Goal: Task Accomplishment & Management: Use online tool/utility

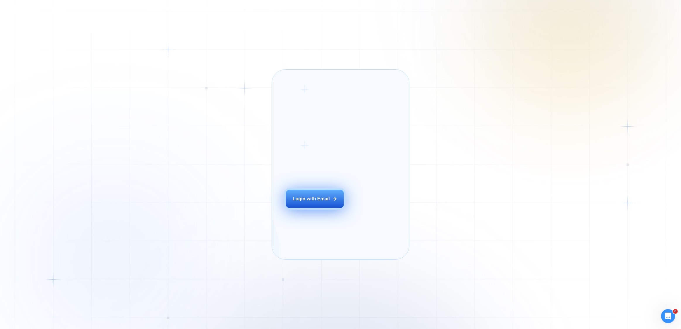
click at [308, 202] on div "Login with Email" at bounding box center [310, 199] width 37 height 6
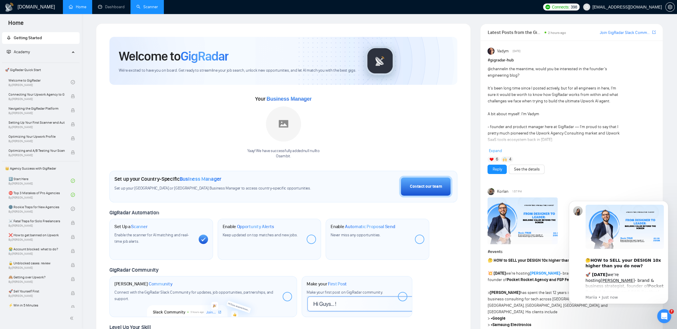
click at [154, 8] on link "Scanner" at bounding box center [147, 6] width 22 height 5
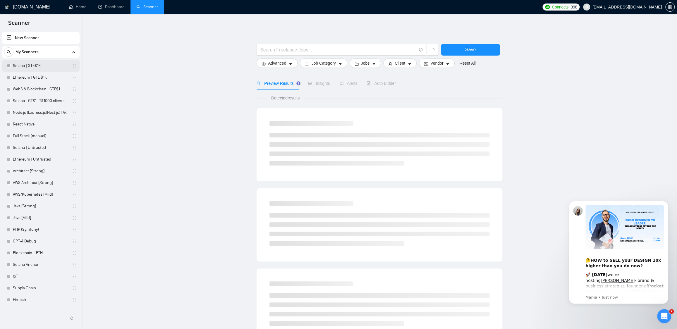
click at [30, 63] on link "Solana | GTE$1K" at bounding box center [41, 66] width 56 height 12
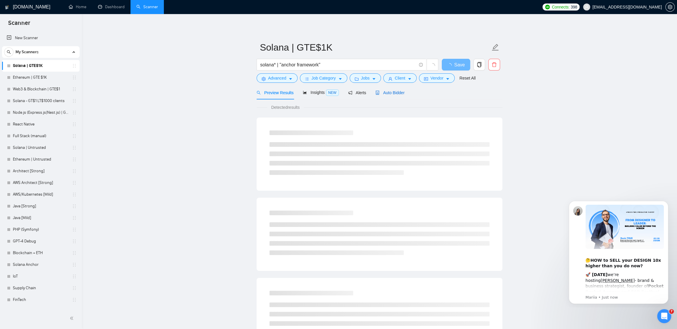
click at [399, 93] on span "Auto Bidder" at bounding box center [389, 92] width 29 height 5
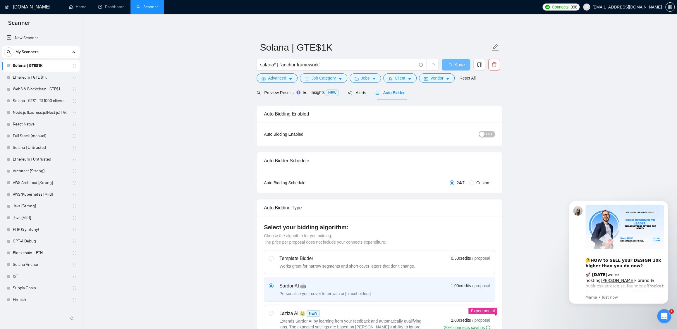
click at [482, 136] on div "button" at bounding box center [481, 134] width 5 height 5
click at [457, 65] on span "Save" at bounding box center [455, 64] width 11 height 7
click at [31, 80] on link "Ethereum | GTE $1K" at bounding box center [41, 78] width 56 height 12
click at [29, 91] on link "Web3 & Blockchain | GTE$1" at bounding box center [41, 89] width 56 height 12
click at [487, 133] on span "OFF" at bounding box center [489, 134] width 7 height 6
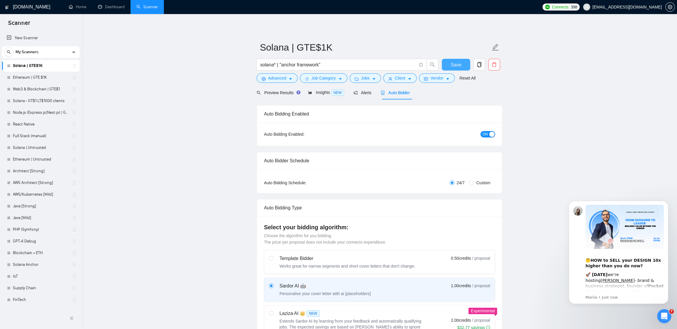
click at [454, 63] on span "Save" at bounding box center [455, 64] width 11 height 7
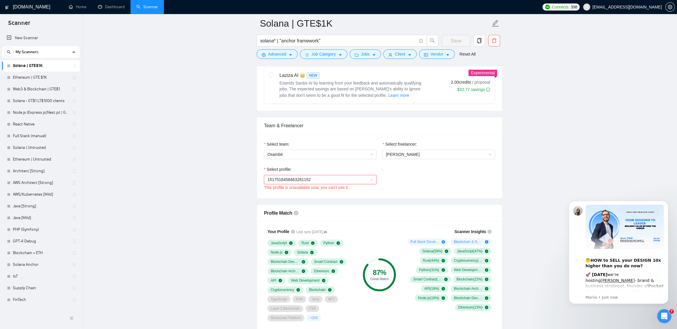
scroll to position [254, 0]
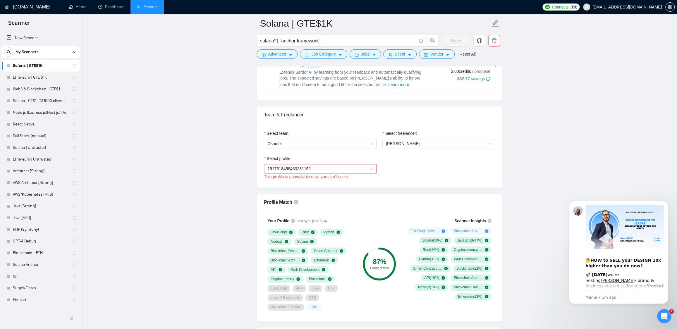
click at [369, 166] on span "1517518458463281152" at bounding box center [320, 168] width 106 height 9
click at [440, 156] on div "Select profile: 1517518458463281152 This profile is unavailable now, you can't …" at bounding box center [379, 167] width 237 height 25
click at [341, 169] on span "1517518458463281152" at bounding box center [320, 168] width 106 height 9
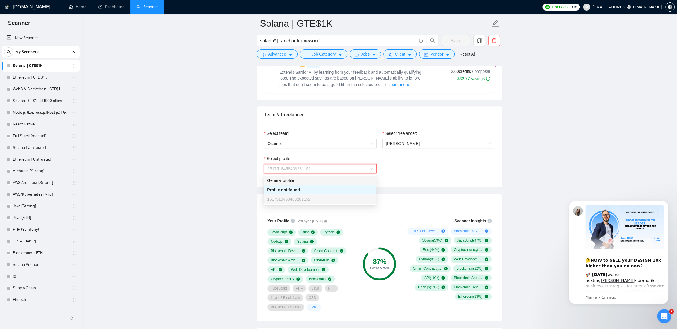
click at [500, 152] on div "Select team: Osambit Select freelancer: Vladyslav Kolesov Select profile: 15175…" at bounding box center [379, 155] width 245 height 64
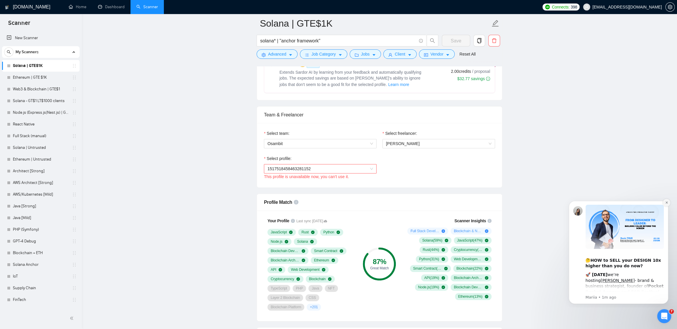
click at [666, 205] on button "Dismiss notification" at bounding box center [666, 203] width 8 height 8
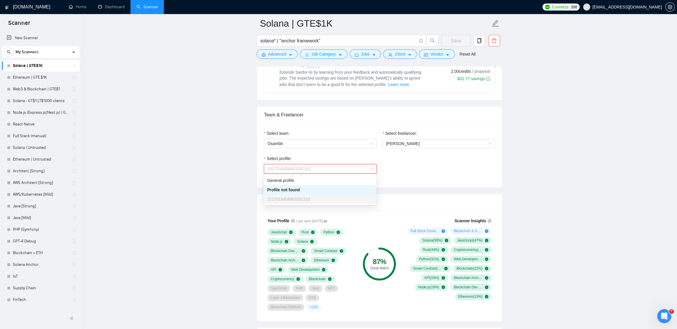
click at [356, 168] on span "1517518458463281152" at bounding box center [320, 168] width 106 height 9
click at [418, 169] on div "Select profile: 1517518458463281152 This profile is unavailable now, you can't …" at bounding box center [379, 167] width 237 height 25
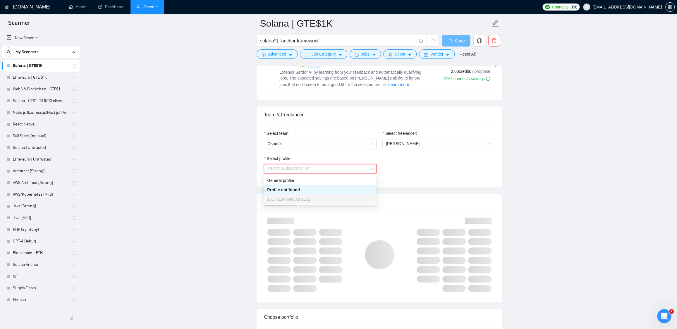
click at [374, 169] on div "1517518458463281152" at bounding box center [320, 168] width 113 height 9
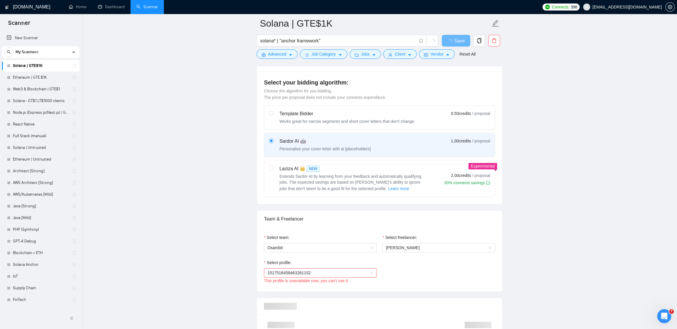
scroll to position [232, 0]
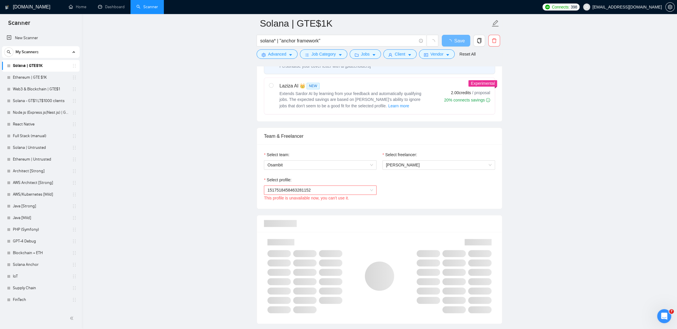
click at [341, 189] on span "1517518458463281152" at bounding box center [320, 190] width 106 height 9
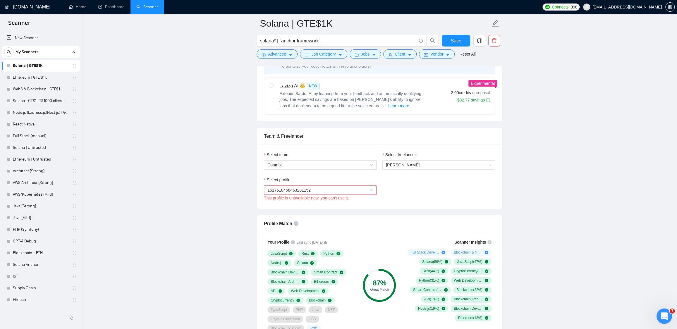
click at [666, 313] on icon "Open Intercom Messenger" at bounding box center [663, 316] width 10 height 10
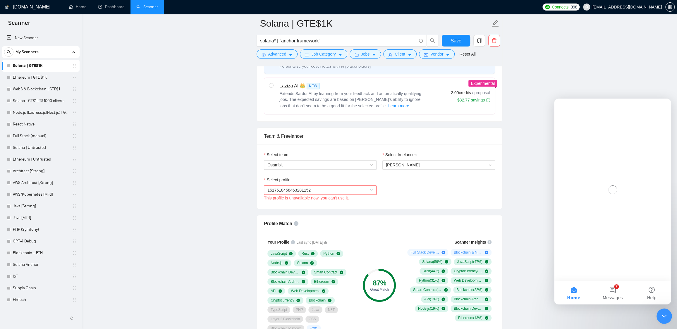
scroll to position [0, 0]
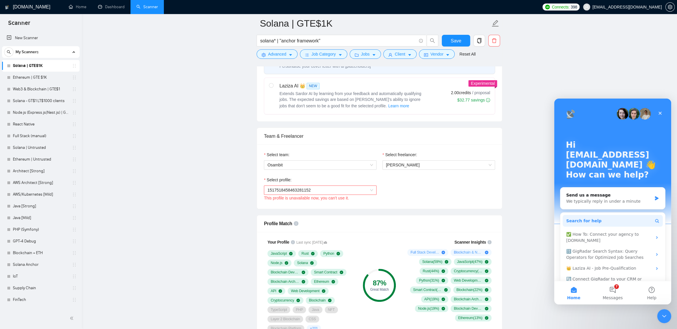
click at [587, 218] on span "Search for help" at bounding box center [583, 221] width 35 height 6
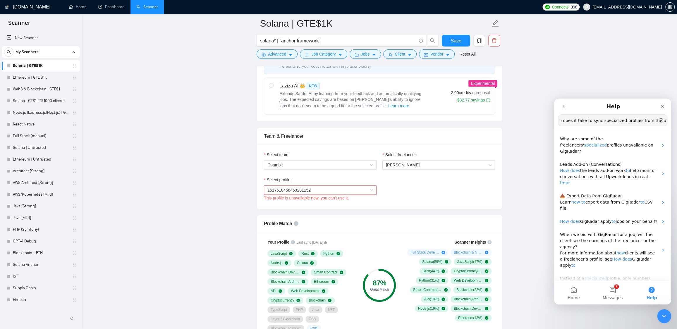
scroll to position [0, 33]
type input "how much time does it take to sync specialized profiles from the upwork?"
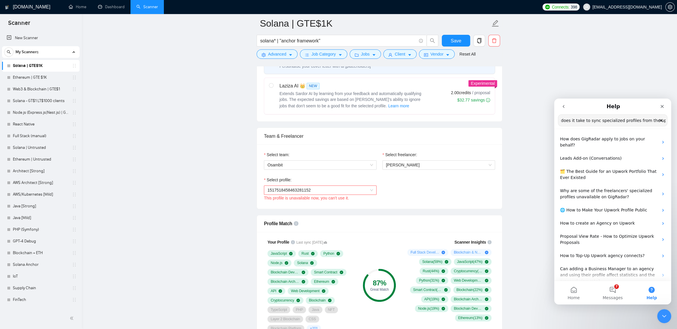
click at [585, 119] on input "how much time does it take to sync specialized profiles from the upwork?" at bounding box center [612, 120] width 109 height 11
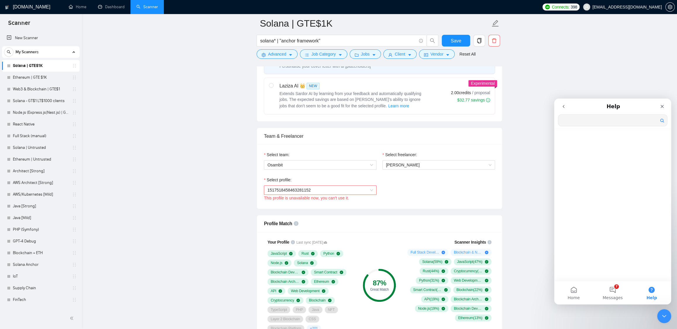
scroll to position [0, 0]
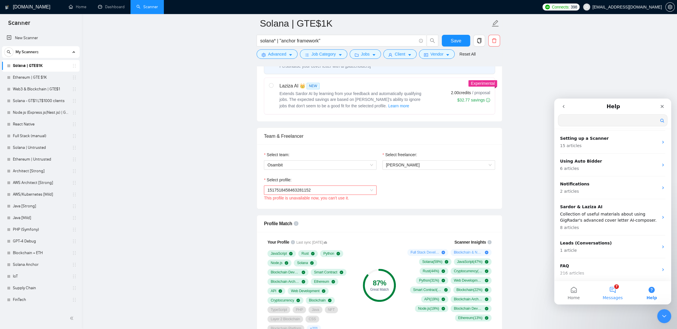
click at [615, 300] on button "7 Messages" at bounding box center [612, 292] width 39 height 23
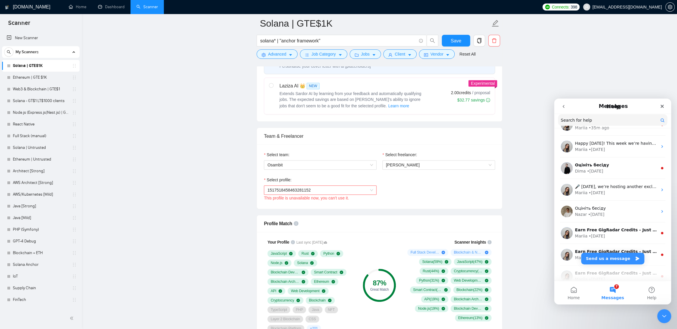
scroll to position [83, 0]
click at [619, 259] on button "Send us a message" at bounding box center [612, 259] width 63 height 12
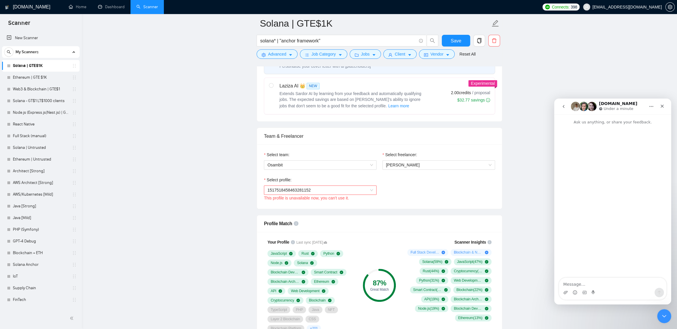
type textarea "how much time does it take to sync specialized profiles from the upwork?"
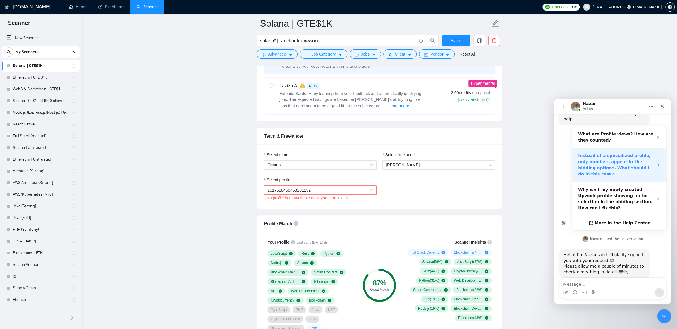
scroll to position [86, 0]
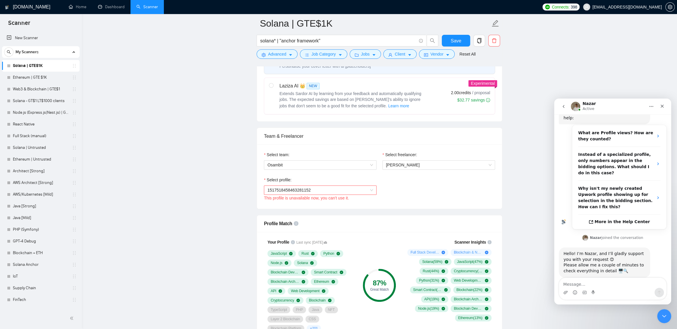
click at [601, 286] on textarea "Message…" at bounding box center [612, 283] width 107 height 10
click at [664, 106] on icon "Close" at bounding box center [661, 106] width 5 height 5
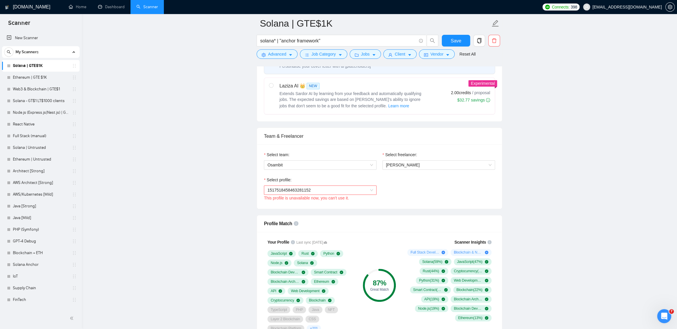
scroll to position [0, 0]
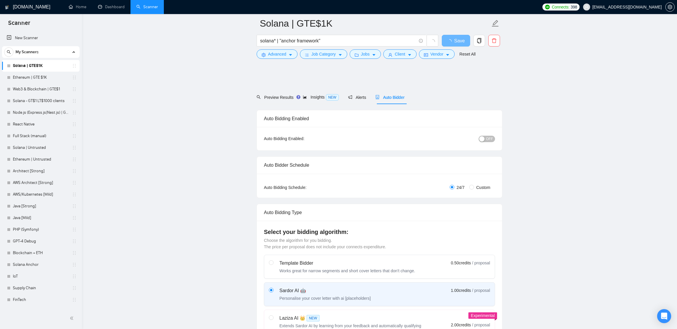
scroll to position [232, 0]
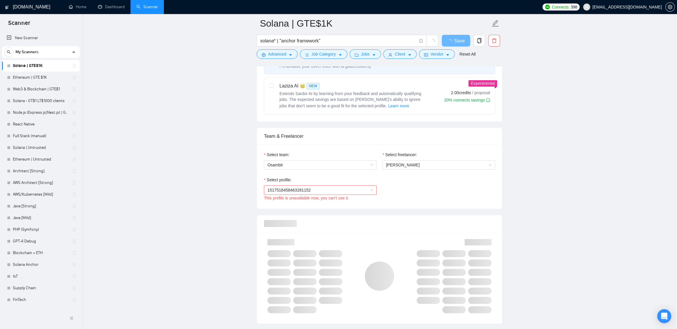
click at [352, 182] on div "Select profile:" at bounding box center [320, 181] width 113 height 9
click at [352, 187] on span "1517518458463281152" at bounding box center [320, 190] width 106 height 9
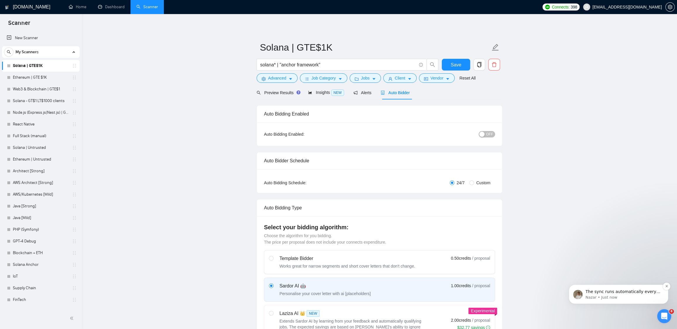
click at [626, 295] on p "Nazar • Just now" at bounding box center [622, 297] width 75 height 5
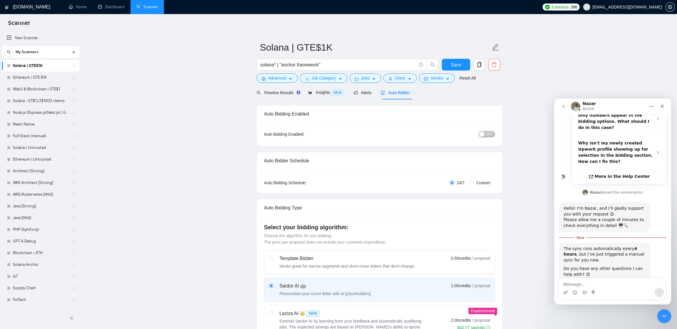
scroll to position [135, 0]
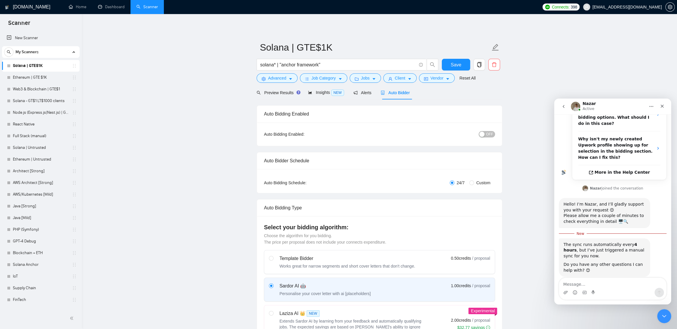
click at [494, 96] on div "Preview Results Insights NEW Alerts Auto Bidder" at bounding box center [379, 93] width 246 height 14
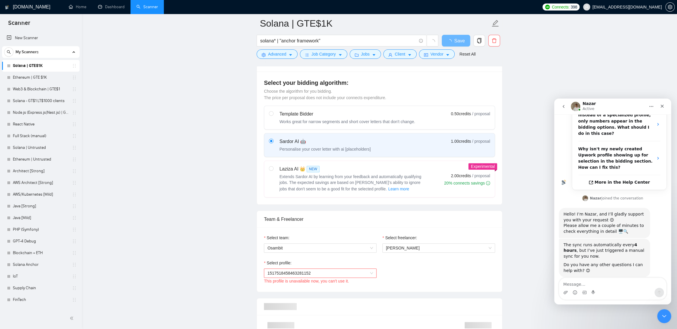
scroll to position [194, 0]
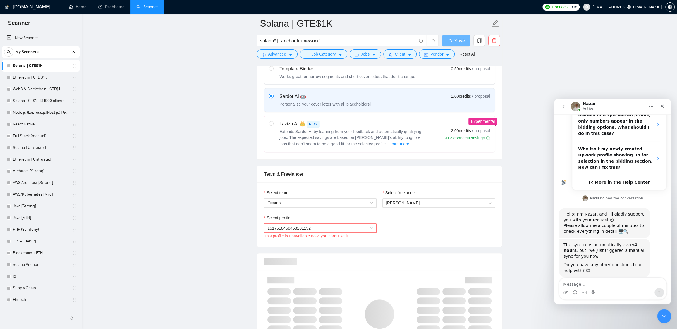
click at [346, 230] on span "1517518458463281152" at bounding box center [320, 228] width 106 height 9
click at [571, 284] on textarea "Message…" at bounding box center [612, 283] width 107 height 10
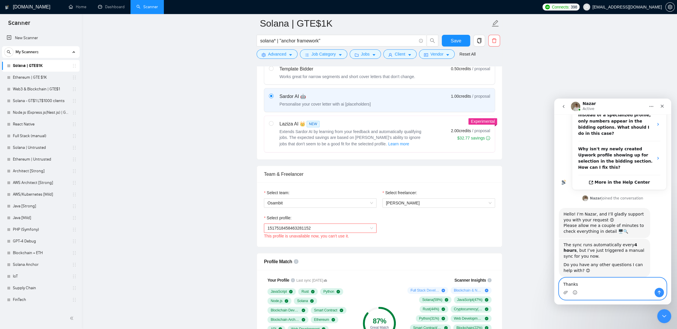
type textarea "Thanks!"
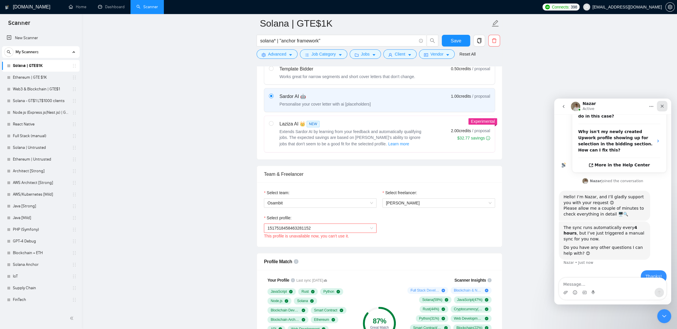
click at [660, 105] on icon "Close" at bounding box center [661, 106] width 5 height 5
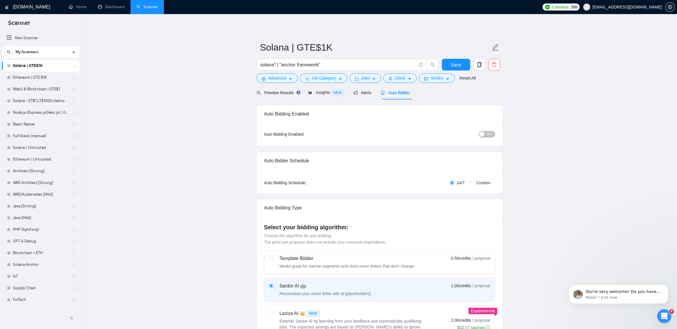
scroll to position [166, 0]
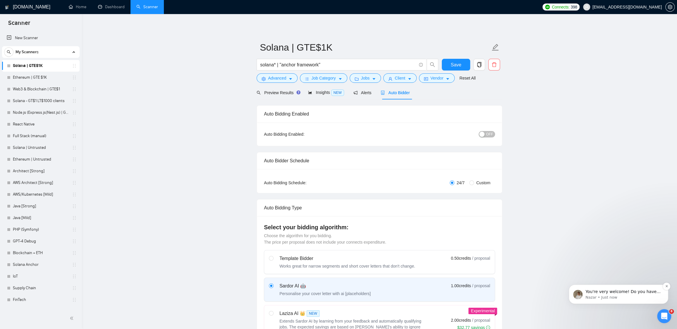
click at [609, 296] on p "Nazar • Just now" at bounding box center [622, 297] width 75 height 5
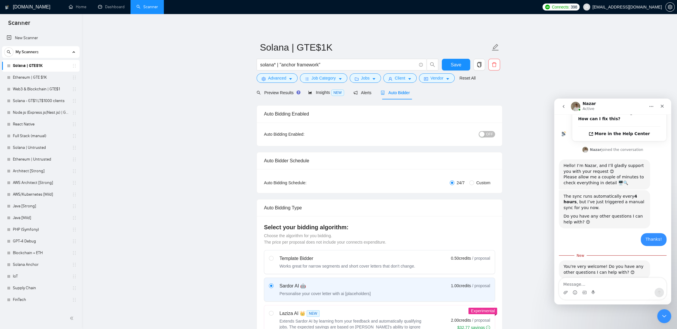
scroll to position [175, 0]
type textarea "nope"
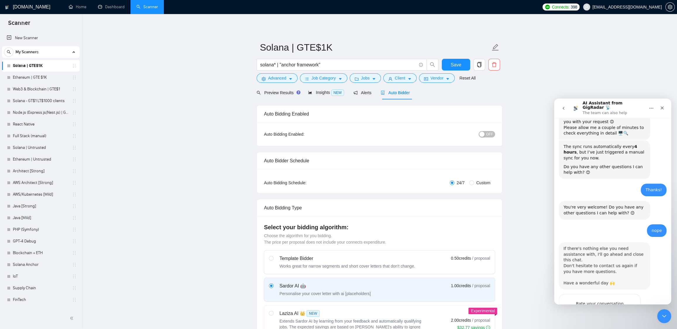
scroll to position [241, 0]
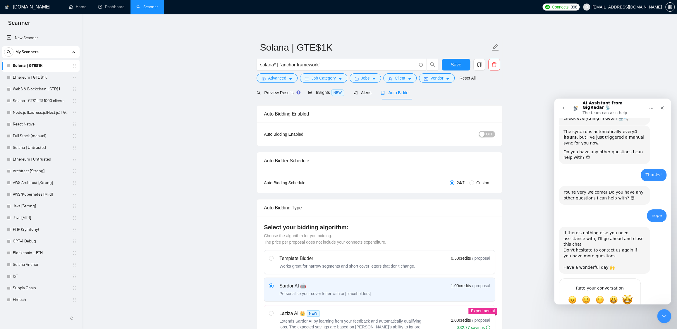
click at [628, 294] on span "Amazing" at bounding box center [627, 299] width 11 height 11
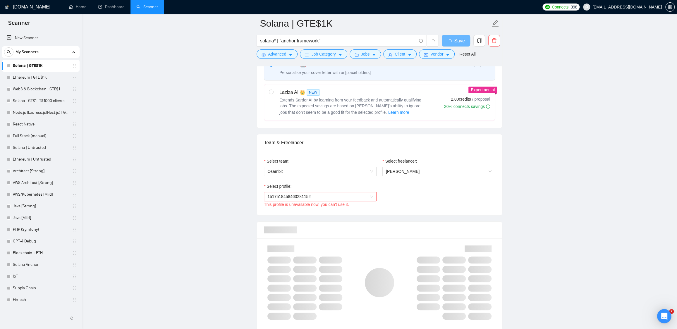
scroll to position [229, 0]
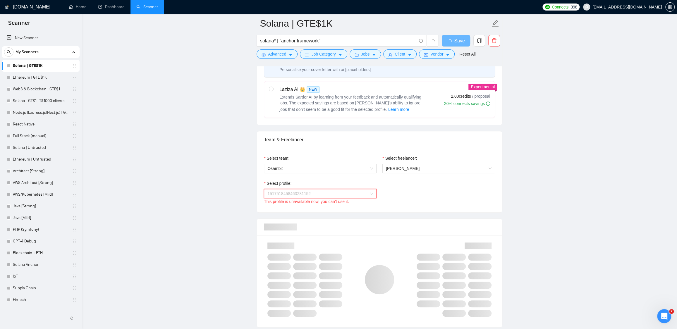
click at [334, 194] on span "1517518458463281152" at bounding box center [320, 193] width 106 height 9
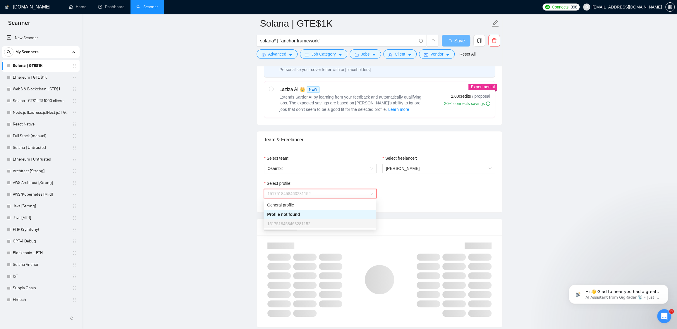
scroll to position [0, 0]
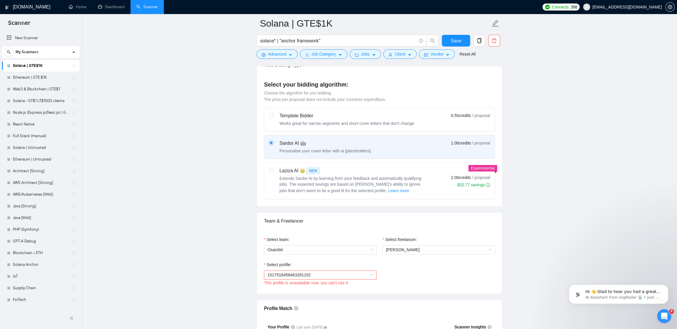
scroll to position [215, 0]
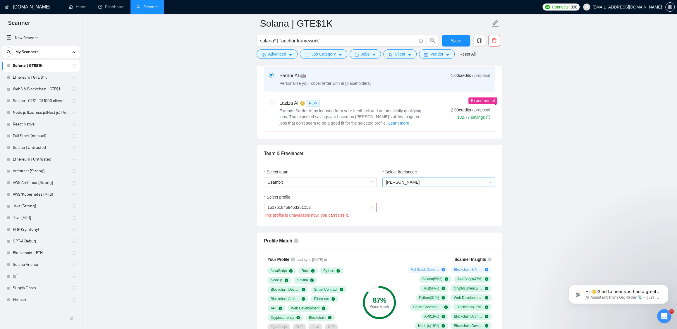
click at [426, 184] on span "[PERSON_NAME]" at bounding box center [439, 182] width 106 height 9
click at [418, 200] on span "Dmytro Lobachov" at bounding box center [402, 202] width 34 height 5
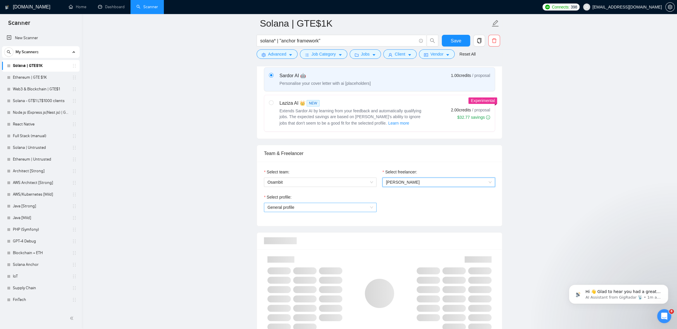
click at [348, 208] on span "General profile" at bounding box center [320, 207] width 106 height 9
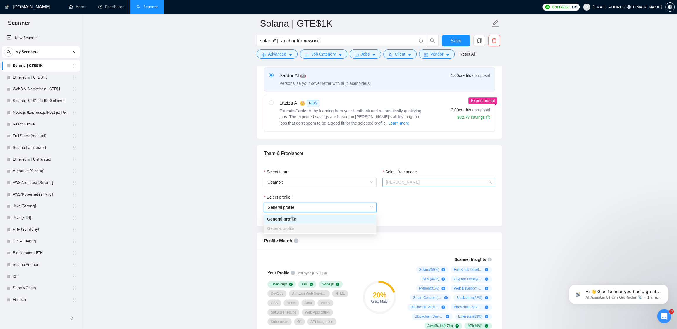
click at [422, 181] on span "Dmytro Lobachov" at bounding box center [439, 182] width 106 height 9
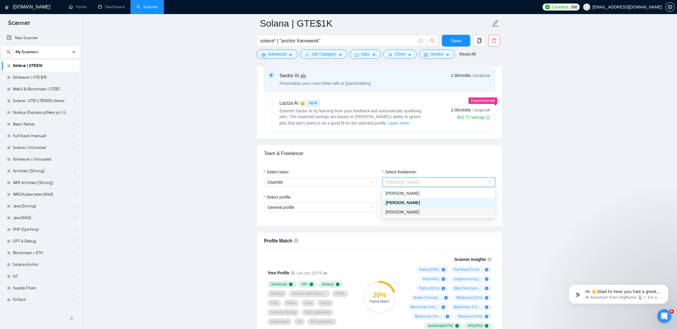
click at [417, 210] on div "Ivan Milennyi" at bounding box center [438, 212] width 106 height 6
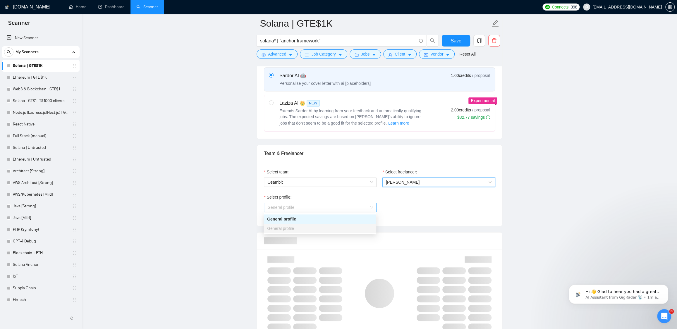
click at [347, 208] on span "General profile" at bounding box center [320, 207] width 106 height 9
click at [413, 179] on span "Ivan Milennyi" at bounding box center [439, 182] width 106 height 9
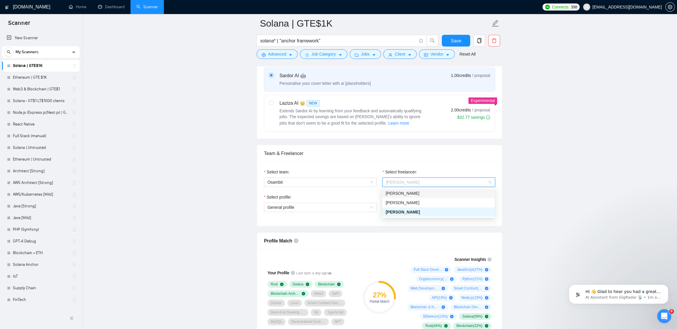
click at [411, 191] on span "[PERSON_NAME]" at bounding box center [402, 193] width 34 height 5
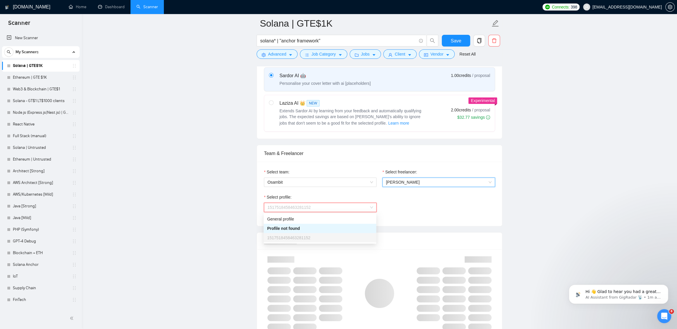
click at [329, 207] on span "1517518458463281152" at bounding box center [320, 207] width 106 height 9
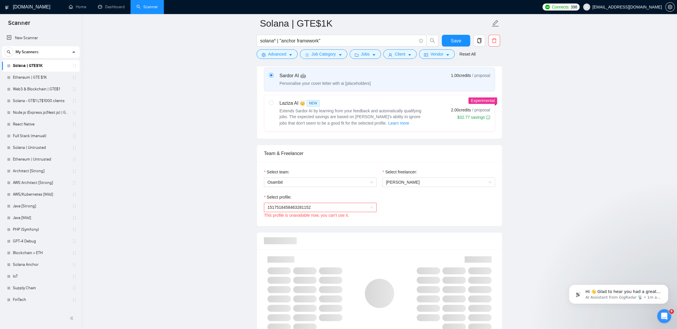
click at [495, 172] on div "Select freelancer: Vladyslav Kolesov" at bounding box center [438, 181] width 118 height 25
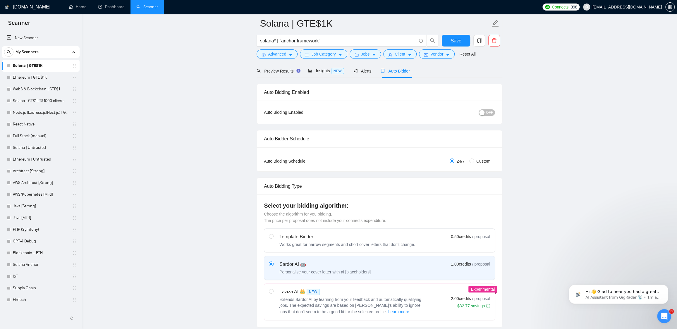
scroll to position [0, 0]
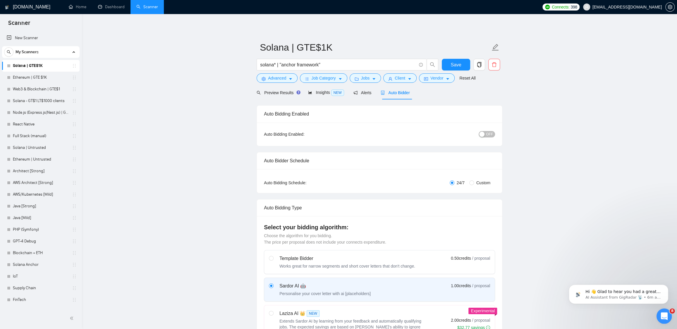
click at [660, 315] on icon "Open Intercom Messenger" at bounding box center [663, 316] width 10 height 10
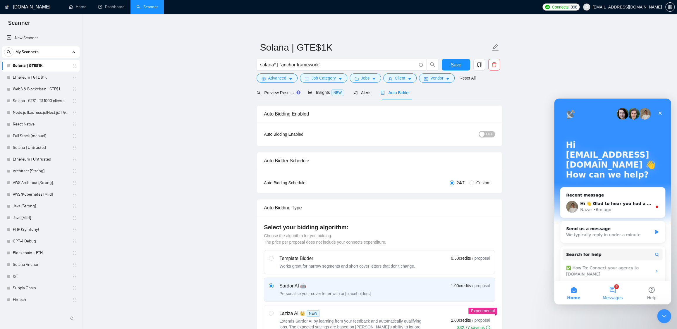
click at [609, 298] on span "Messages" at bounding box center [612, 298] width 20 height 4
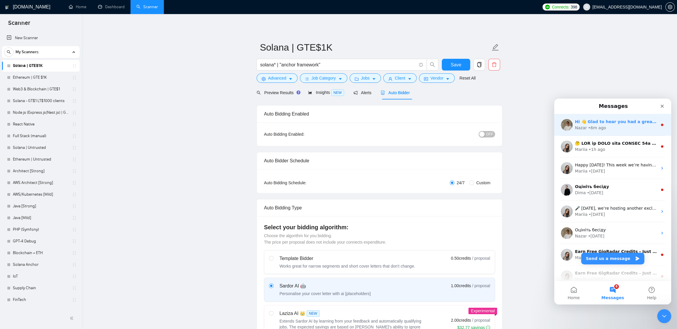
click at [600, 128] on div "• 6m ago" at bounding box center [597, 128] width 18 height 6
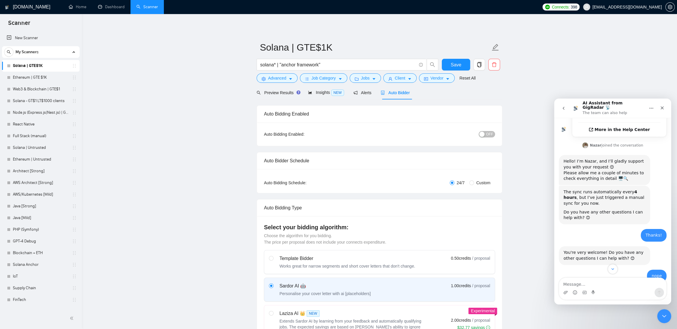
scroll to position [356, 0]
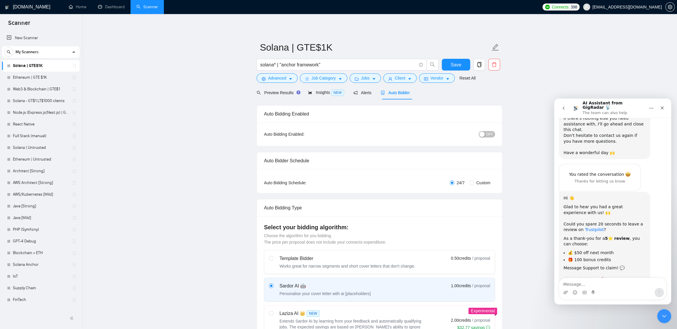
click at [595, 227] on link "Trustpilot" at bounding box center [594, 229] width 19 height 5
